Goal: Ask a question

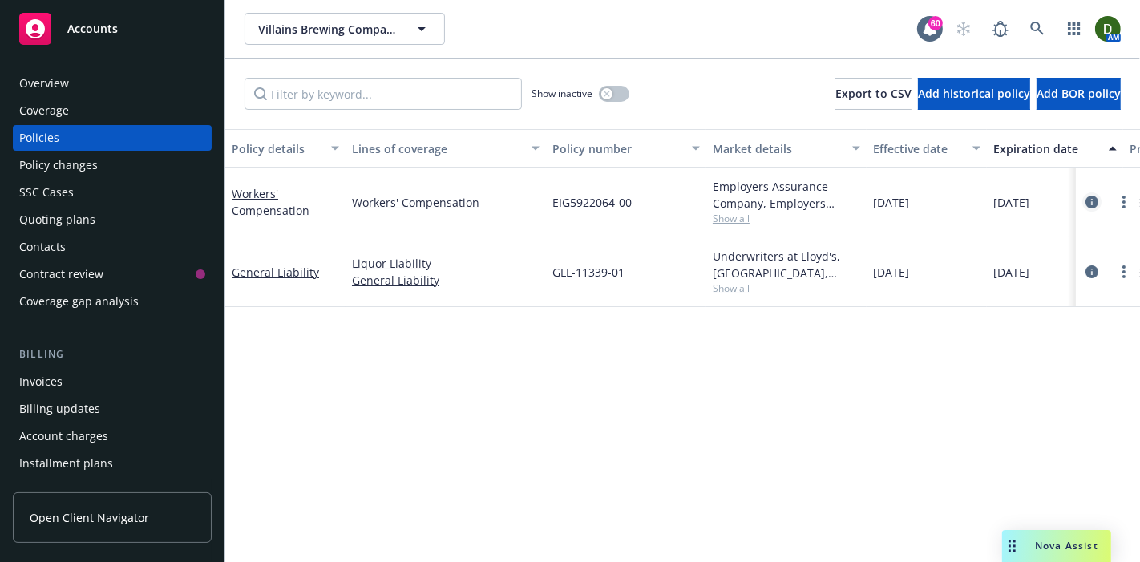
click at [1087, 197] on icon "circleInformation" at bounding box center [1092, 202] width 13 height 13
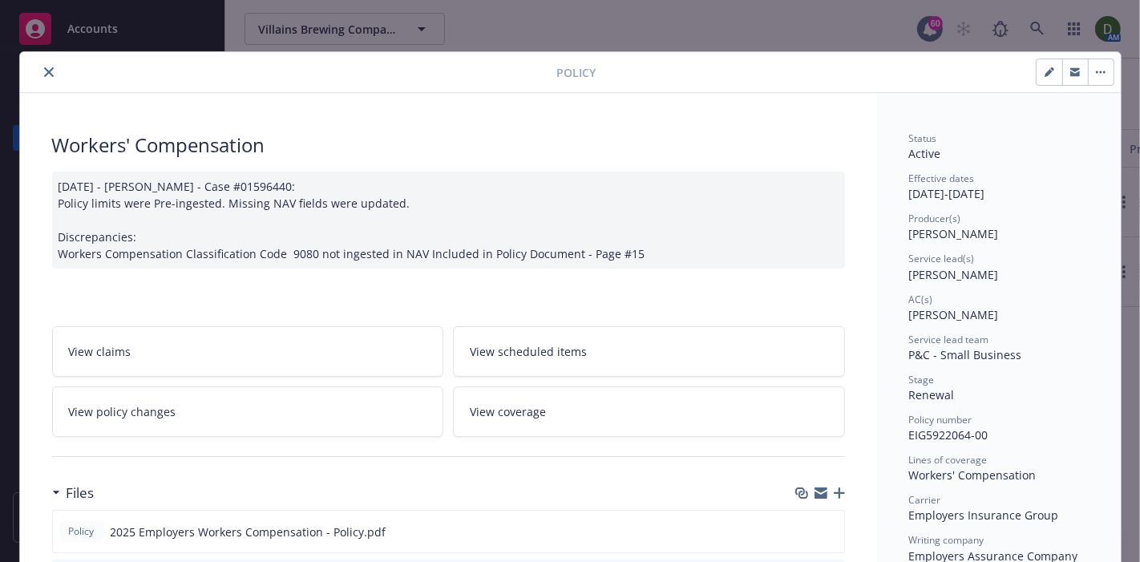
click at [44, 75] on icon "close" at bounding box center [49, 72] width 10 height 10
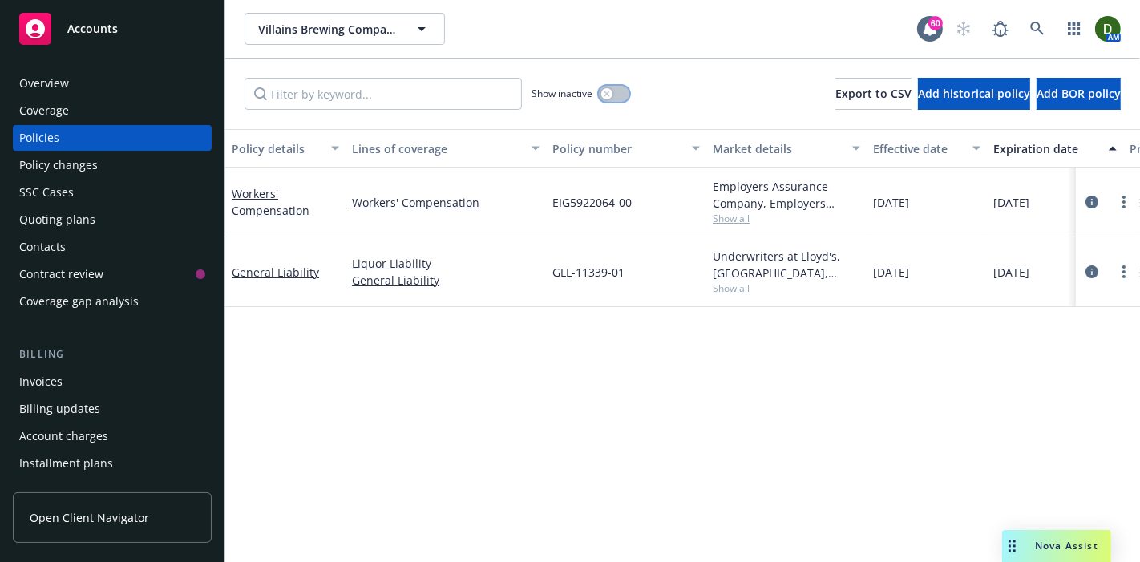
click at [623, 98] on button "button" at bounding box center [614, 94] width 30 height 16
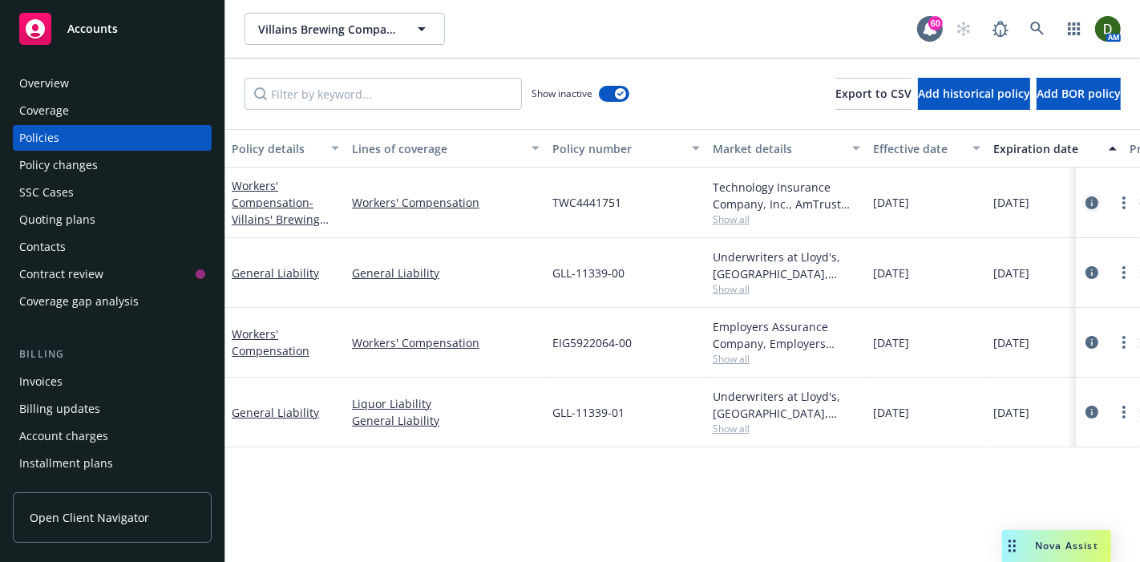
click at [1086, 207] on icon "circleInformation" at bounding box center [1092, 202] width 13 height 13
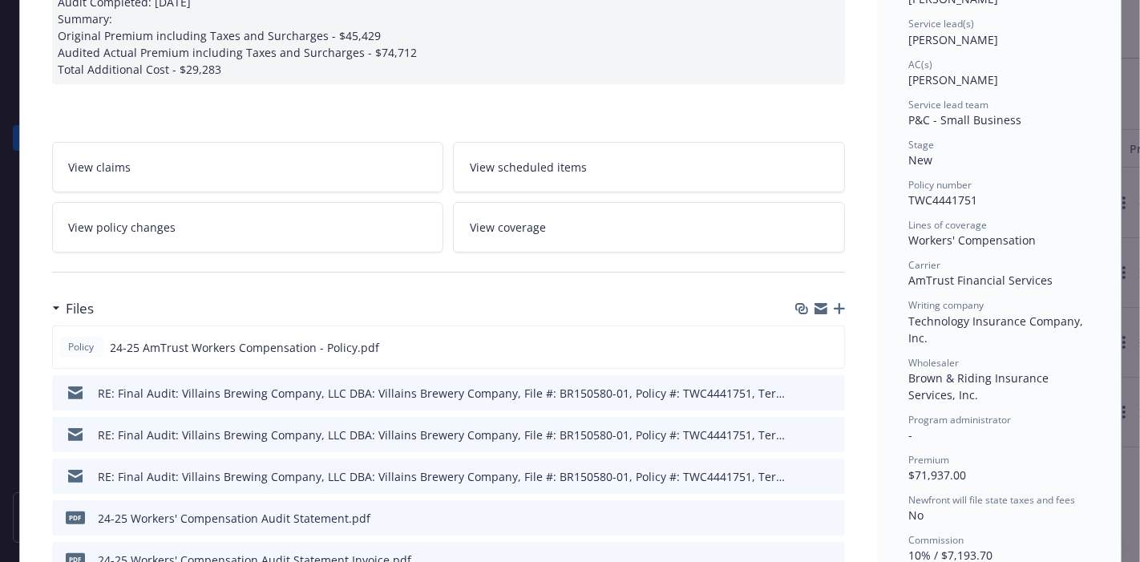
scroll to position [242, 0]
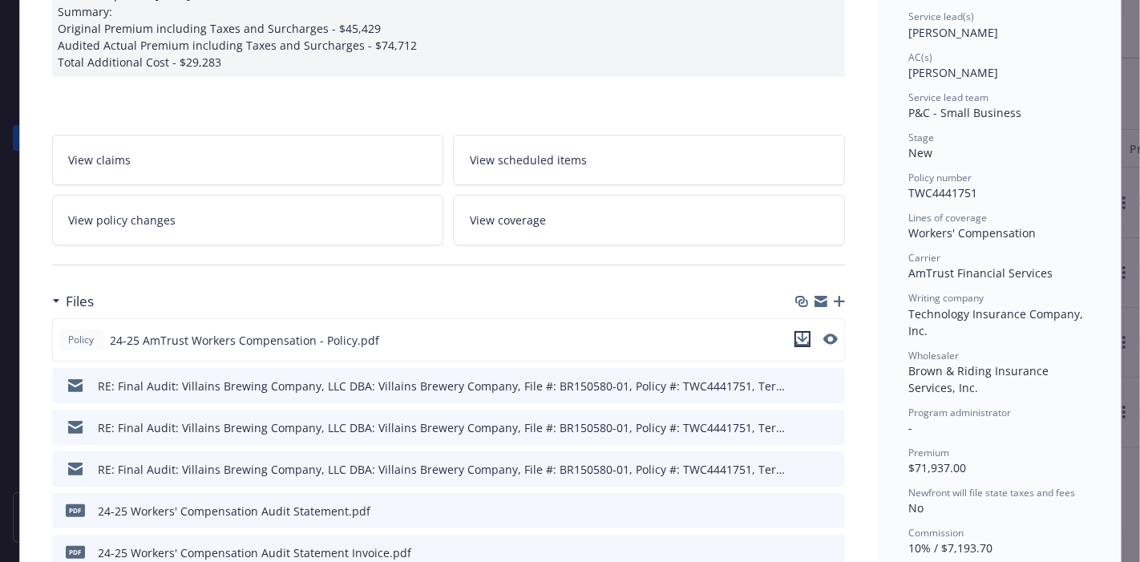
click at [802, 342] on icon "download file" at bounding box center [802, 344] width 13 height 4
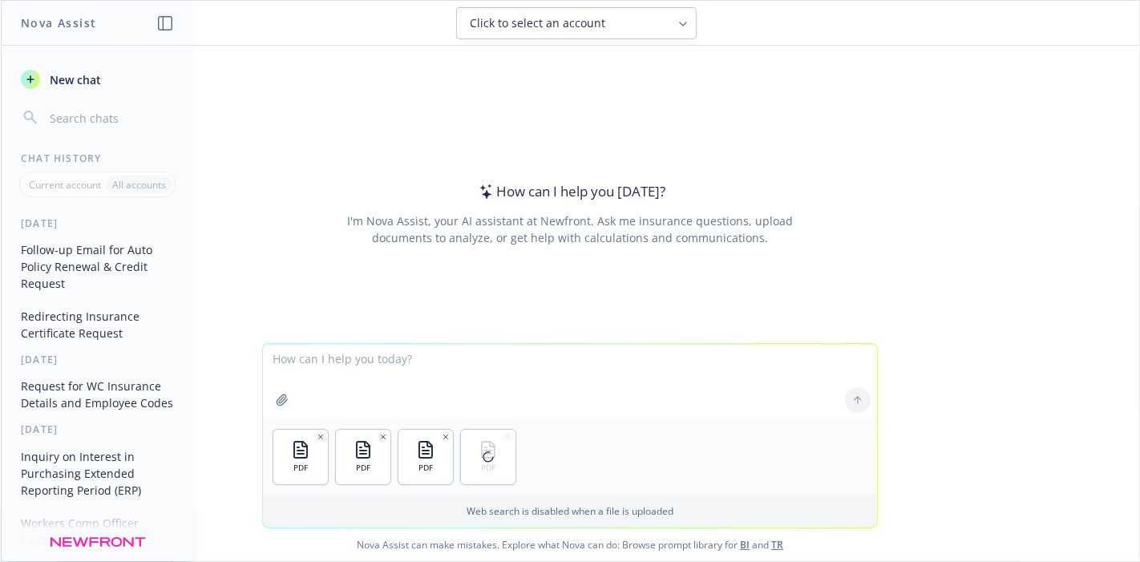
click at [483, 374] on textarea at bounding box center [570, 381] width 614 height 75
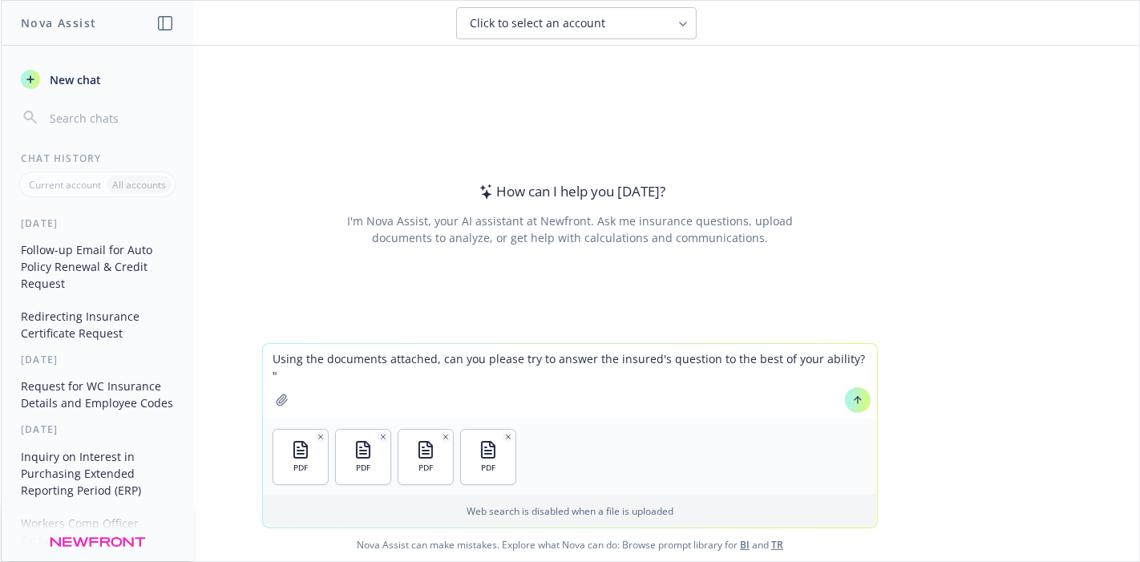
paste textarea "Sorry for the late reply we had some issues at one of our restaurants. I think …"
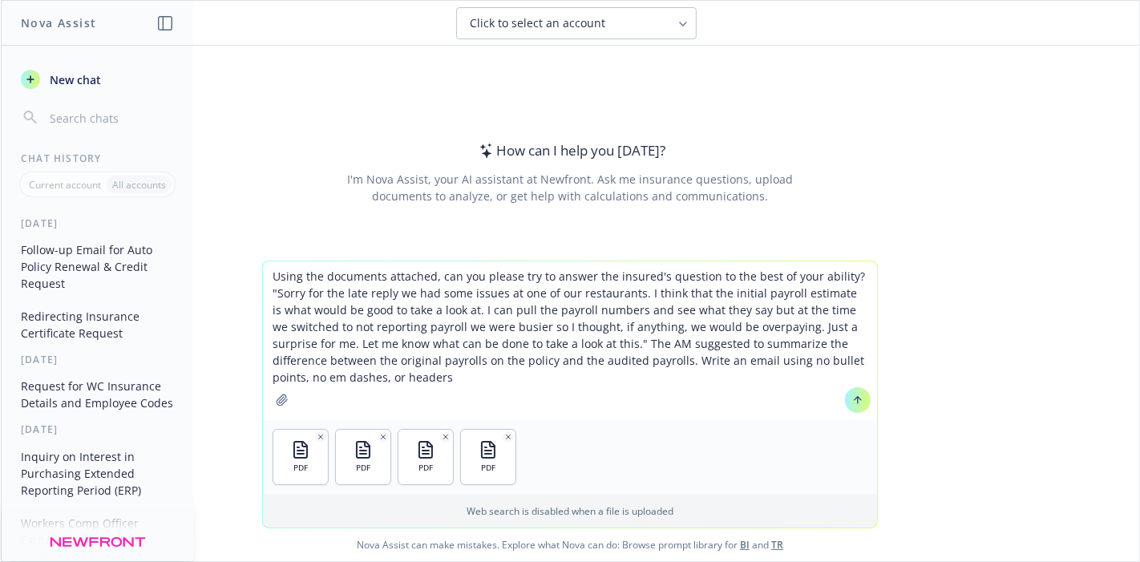
type textarea "Using the documents attached, can you please try to answer the insured's questi…"
